Goal: Transaction & Acquisition: Purchase product/service

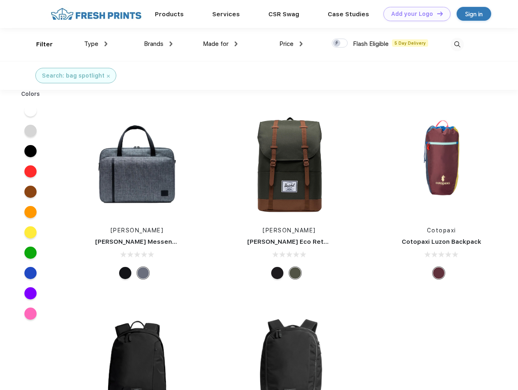
scroll to position [0, 0]
click at [414, 14] on link "Add your Logo Design Tool" at bounding box center [416, 14] width 67 height 14
click at [0, 0] on div "Design Tool" at bounding box center [0, 0] width 0 height 0
click at [436, 13] on link "Add your Logo Design Tool" at bounding box center [416, 14] width 67 height 14
click at [39, 44] on div "Filter" at bounding box center [44, 44] width 17 height 9
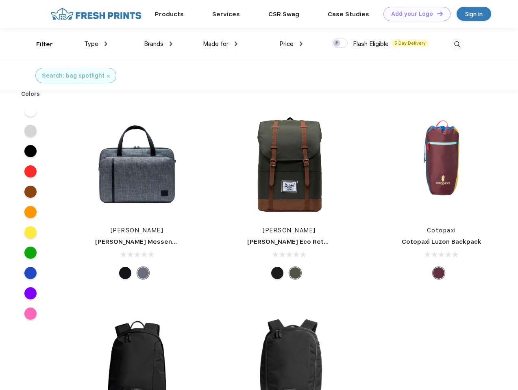
click at [96, 44] on span "Type" at bounding box center [91, 43] width 14 height 7
click at [158, 44] on span "Brands" at bounding box center [154, 43] width 20 height 7
click at [220, 44] on span "Made for" at bounding box center [216, 43] width 26 height 7
click at [291, 44] on span "Price" at bounding box center [286, 43] width 14 height 7
click at [340, 43] on div at bounding box center [340, 43] width 16 height 9
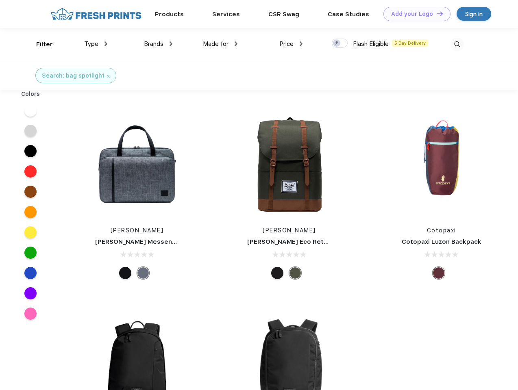
click at [337, 43] on input "checkbox" at bounding box center [334, 40] width 5 height 5
click at [457, 44] on img at bounding box center [456, 44] width 13 height 13
